Goal: Information Seeking & Learning: Check status

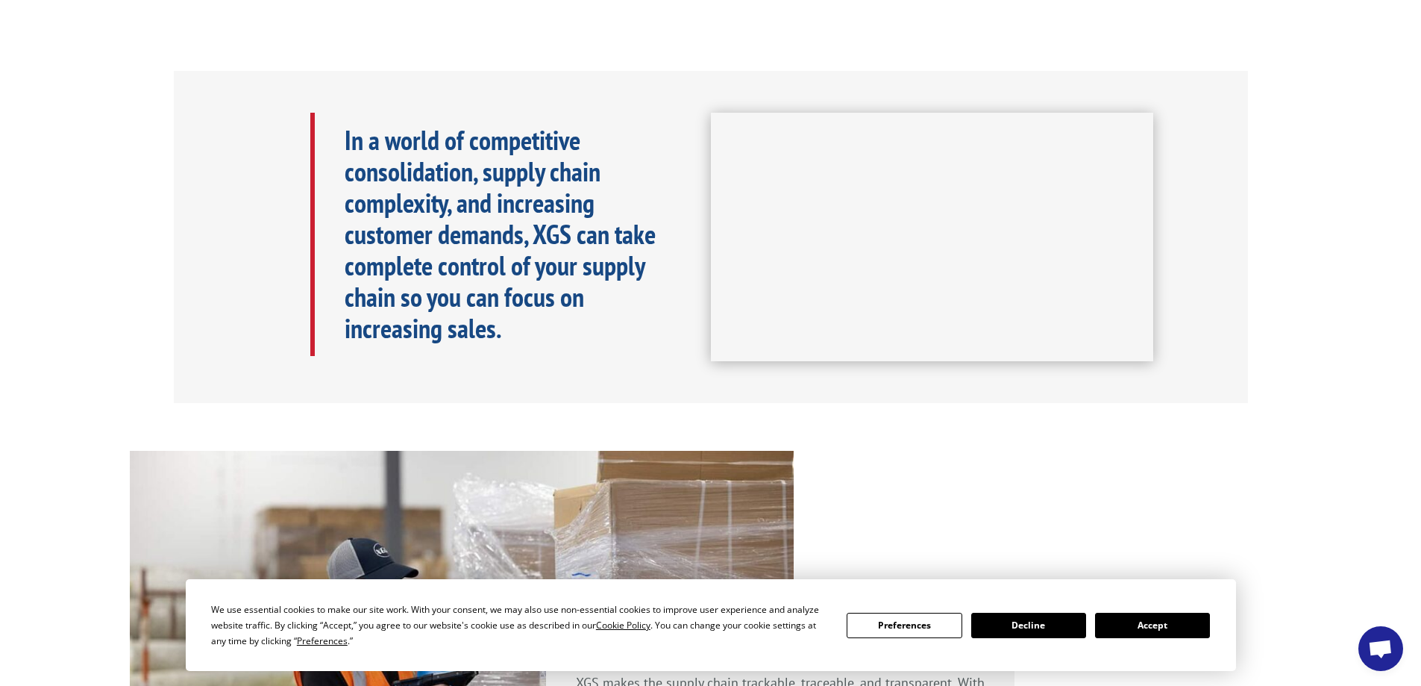
scroll to position [597, 0]
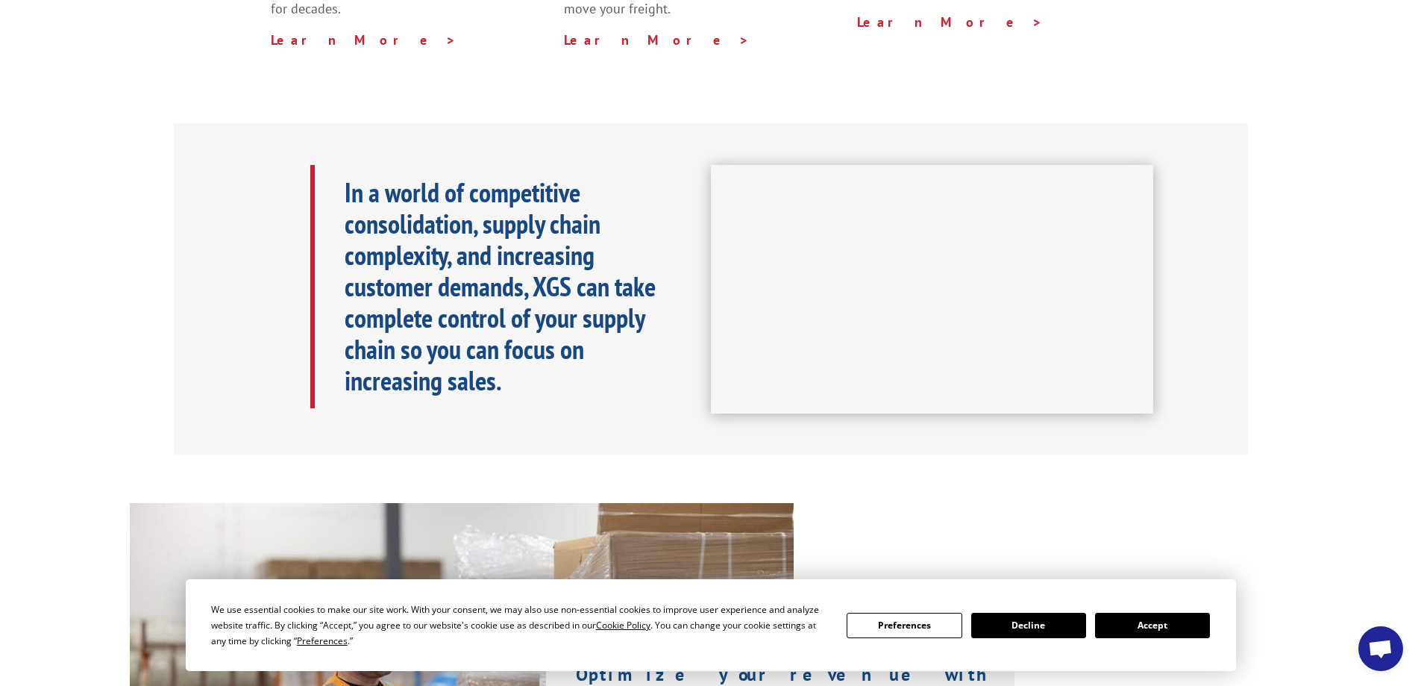
click at [1164, 637] on button "Accept" at bounding box center [1152, 625] width 115 height 25
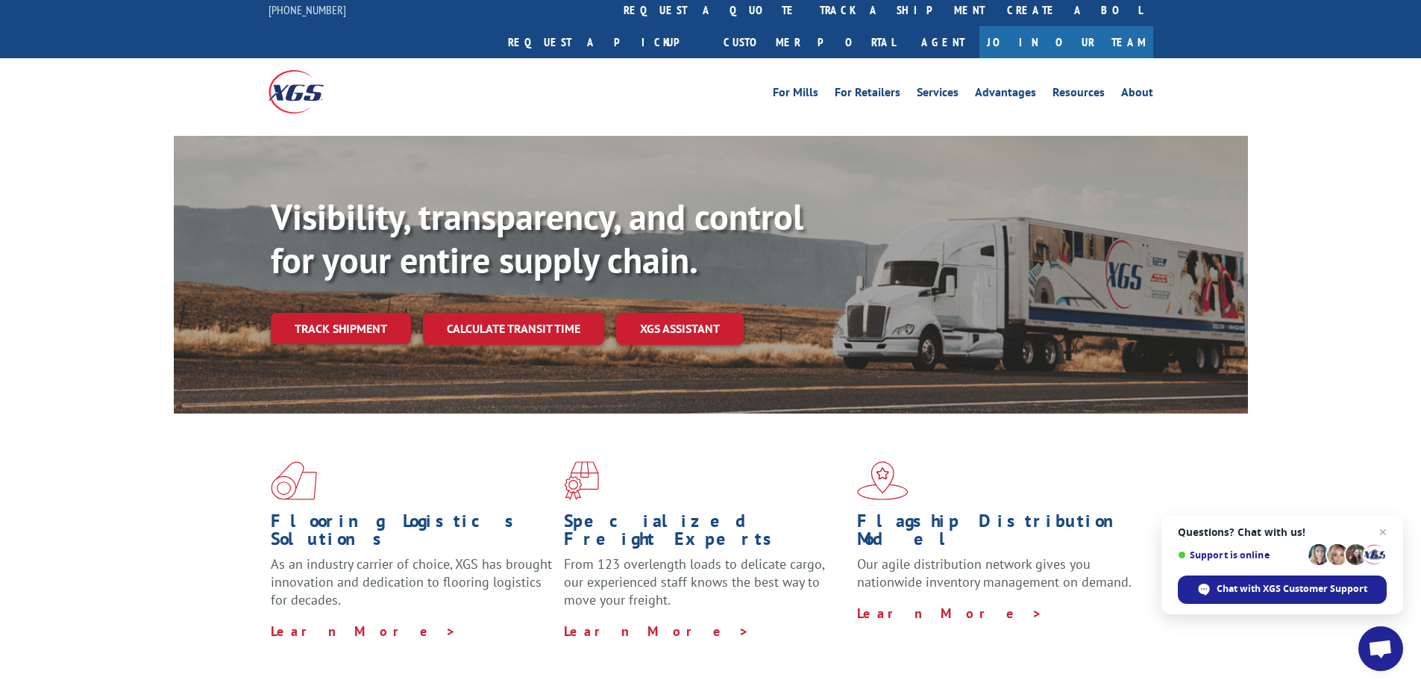
scroll to position [0, 0]
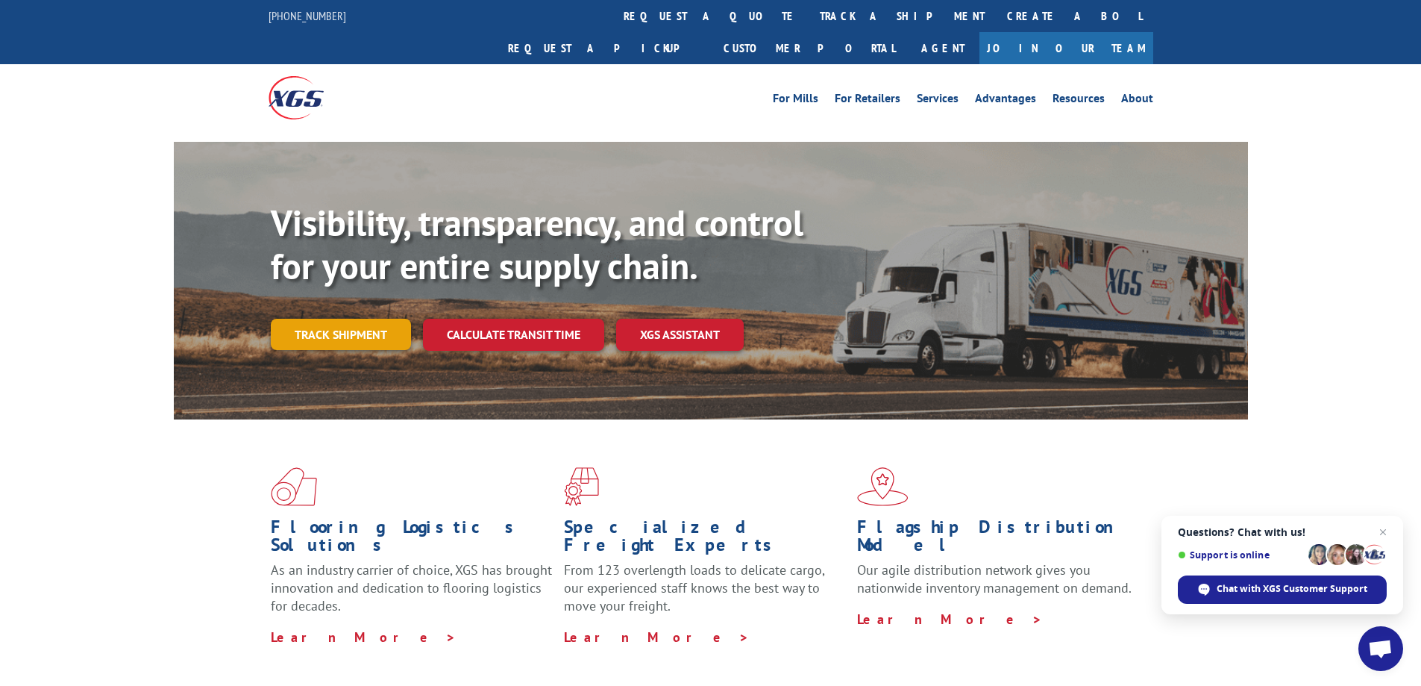
click at [358, 319] on link "Track shipment" at bounding box center [341, 334] width 140 height 31
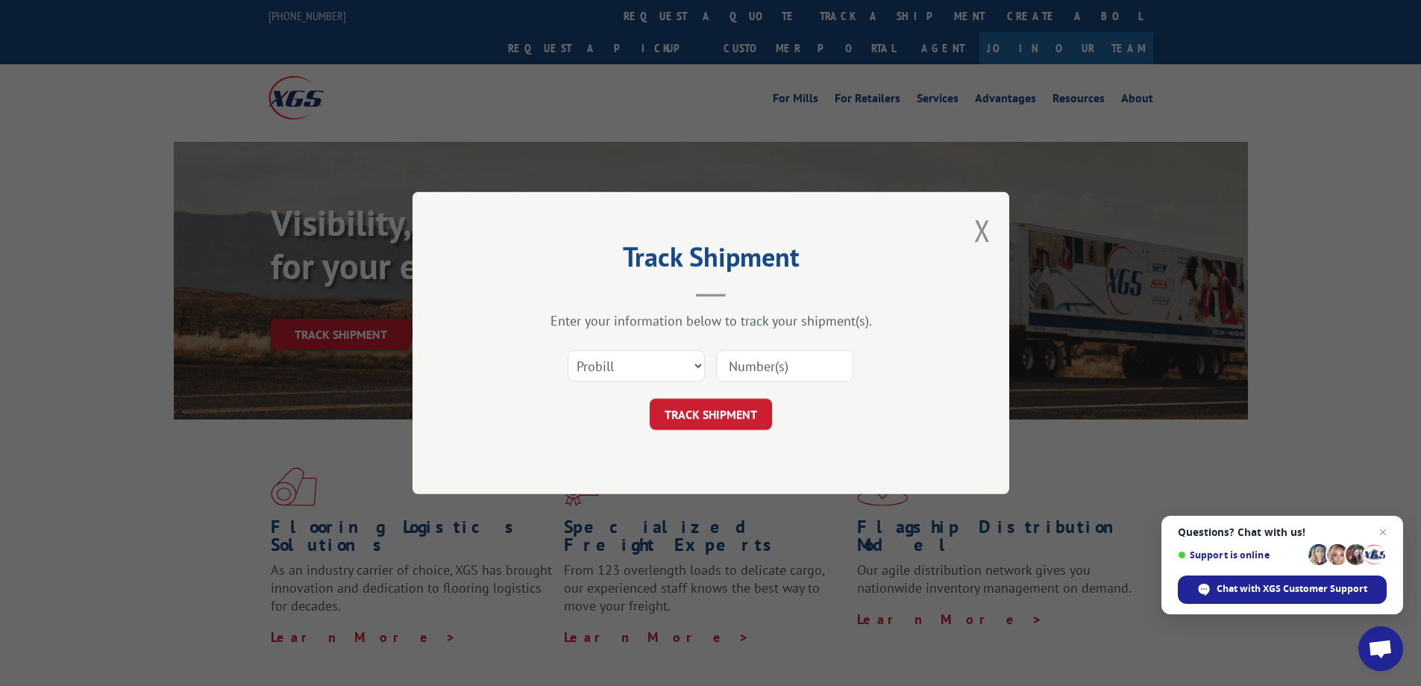
paste input "17259399"
type input "17259399"
click at [745, 416] on button "TRACK SHIPMENT" at bounding box center [711, 413] width 122 height 31
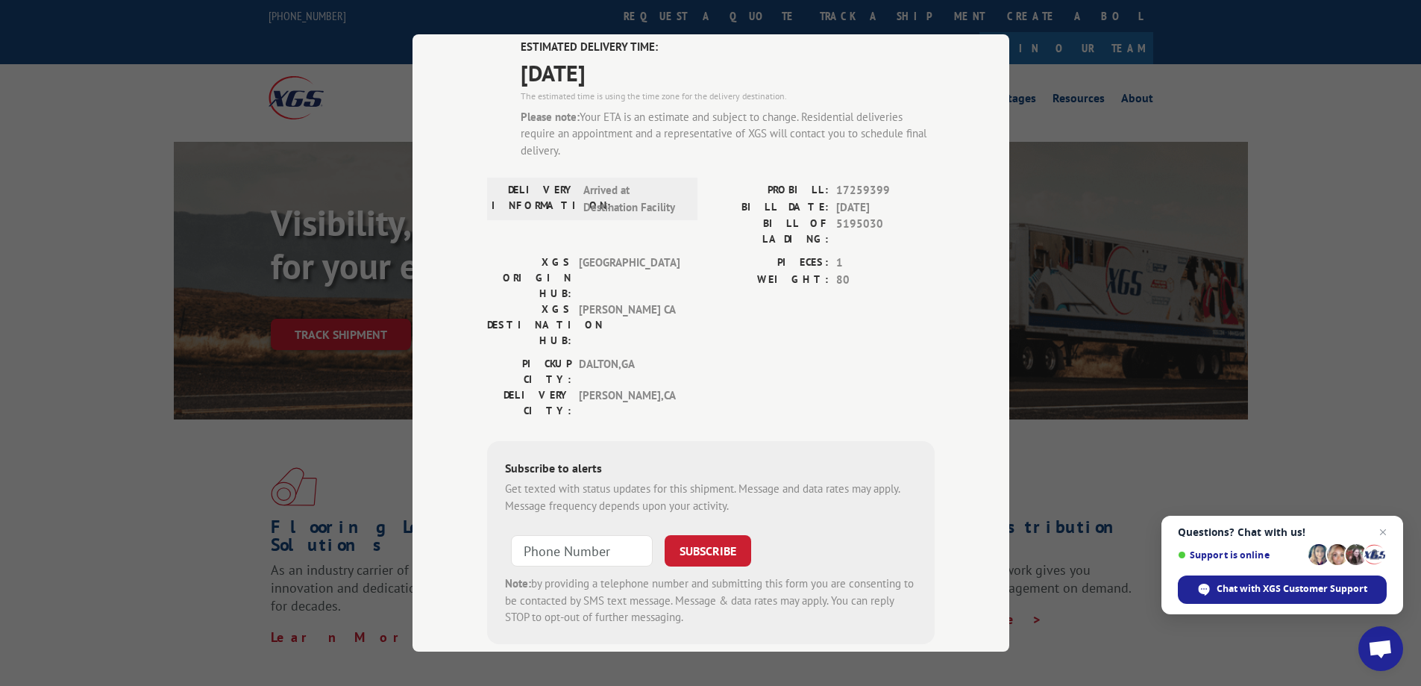
scroll to position [123, 0]
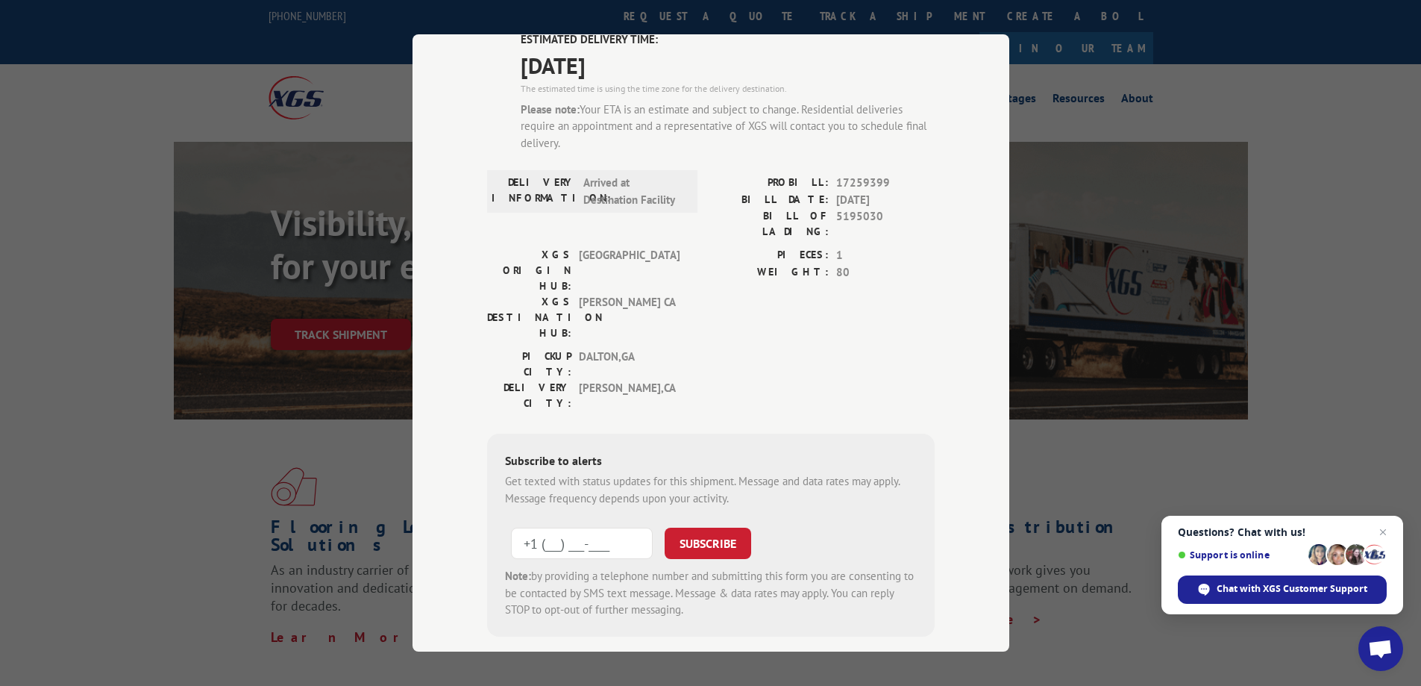
click at [620, 528] on input "+1 (___) ___-____" at bounding box center [582, 543] width 142 height 31
type input "[PHONE_NUMBER]"
click at [779, 287] on div "PIECES: 1 WEIGHT: 80" at bounding box center [823, 297] width 224 height 101
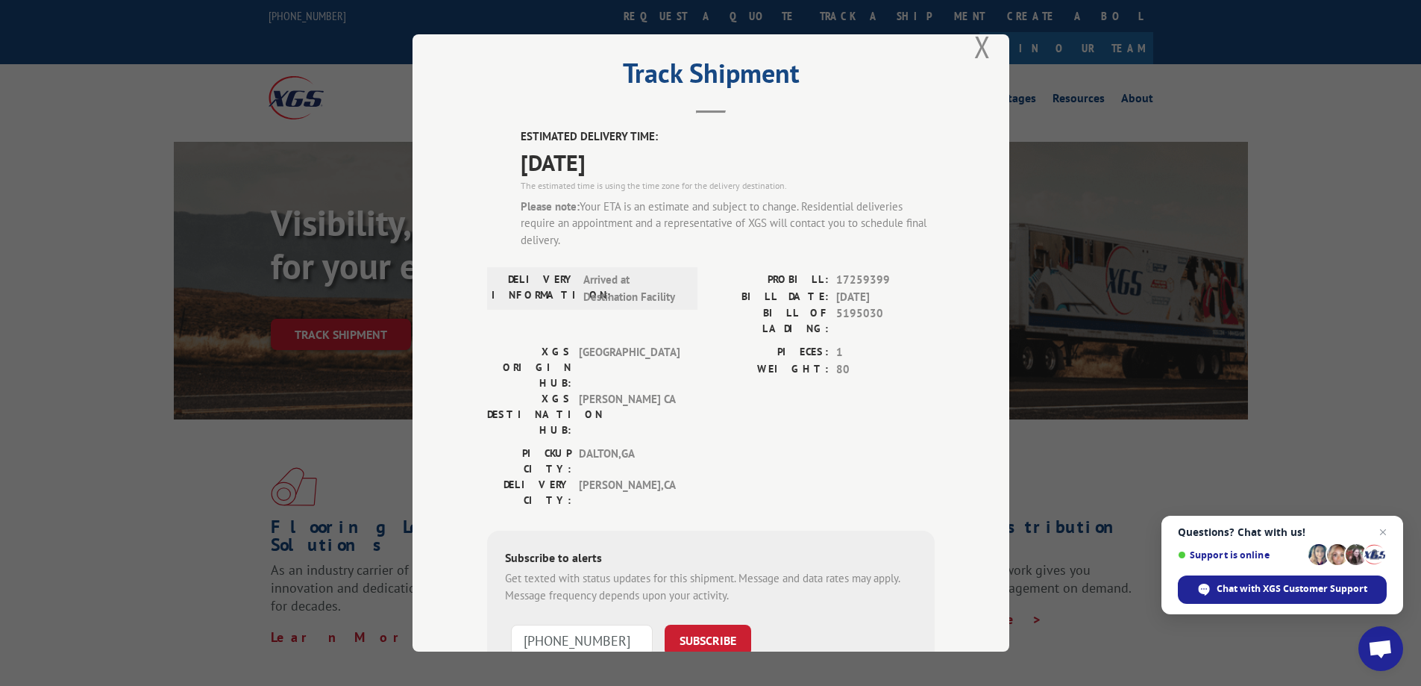
scroll to position [0, 0]
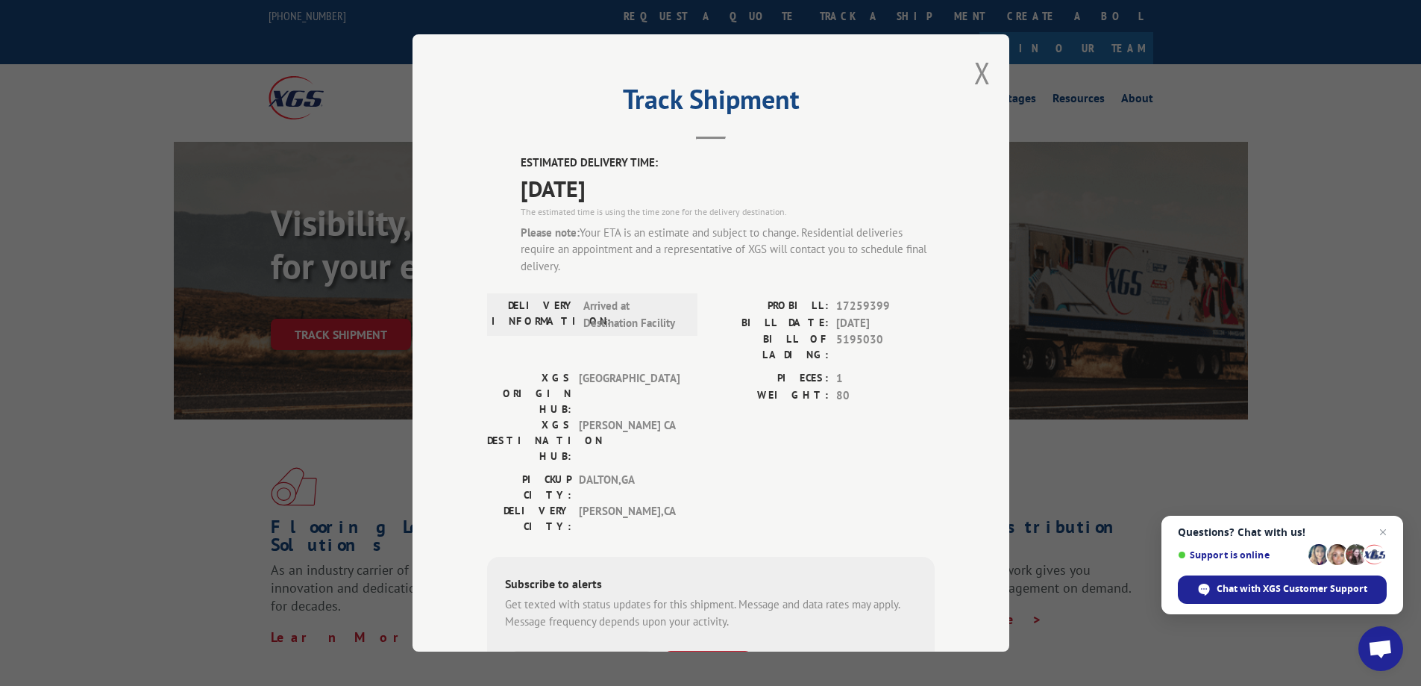
click at [708, 472] on div "PICKUP CITY: [GEOGRAPHIC_DATA] , [GEOGRAPHIC_DATA] DELIVERY CITY: [GEOGRAPHIC_D…" at bounding box center [711, 507] width 448 height 70
click at [1194, 427] on div "Track Shipment ESTIMATED DELIVERY TIME: [DATE] The estimated time is using the …" at bounding box center [710, 343] width 1421 height 686
click at [974, 63] on button "Close modal" at bounding box center [982, 73] width 16 height 40
